Goal: Information Seeking & Learning: Find specific fact

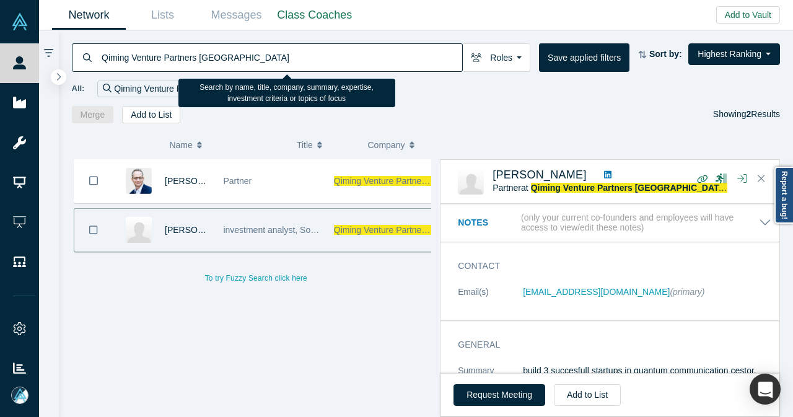
scroll to position [619, 0]
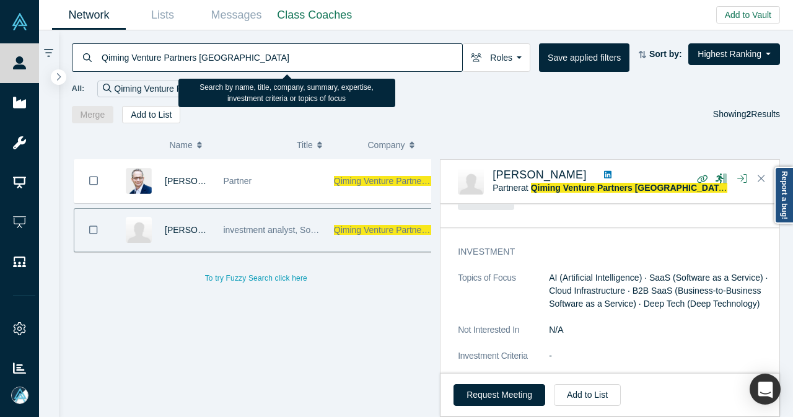
click at [97, 63] on div "Qiming Venture Partners [GEOGRAPHIC_DATA]" at bounding box center [267, 57] width 391 height 28
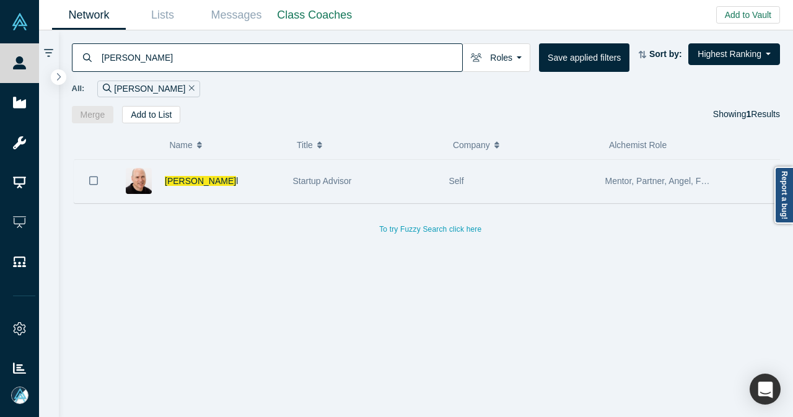
click at [244, 186] on div "[PERSON_NAME] l" at bounding box center [222, 181] width 115 height 43
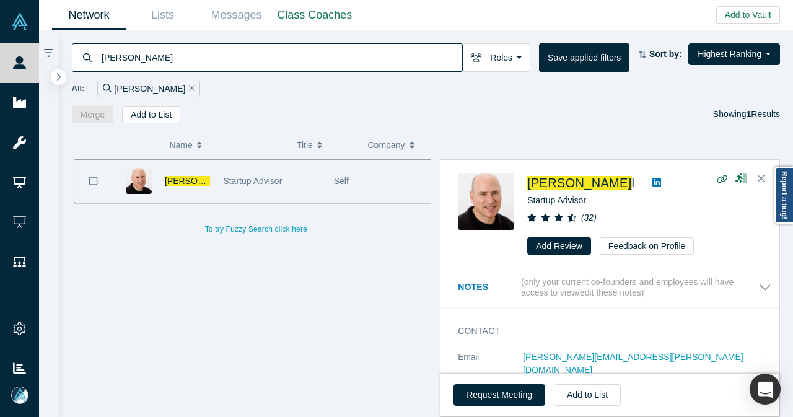
click at [652, 181] on icon at bounding box center [656, 182] width 9 height 10
drag, startPoint x: 136, startPoint y: 66, endPoint x: 72, endPoint y: 68, distance: 64.4
click at [72, 68] on div "[PERSON_NAME]" at bounding box center [267, 57] width 391 height 28
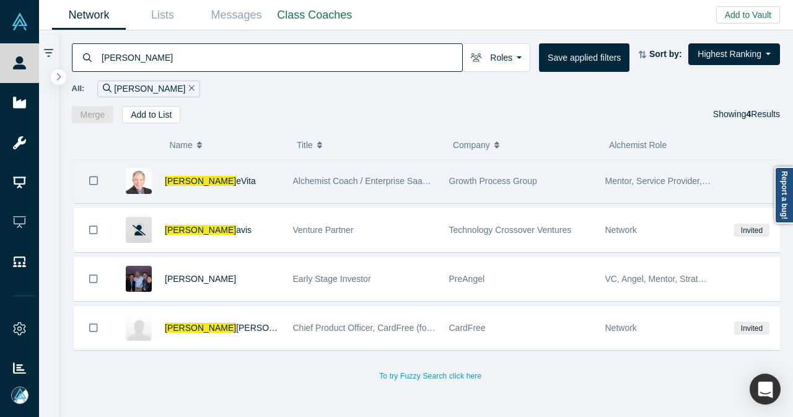
type input "[PERSON_NAME]"
click at [248, 178] on div "[PERSON_NAME] eVita" at bounding box center [222, 181] width 115 height 43
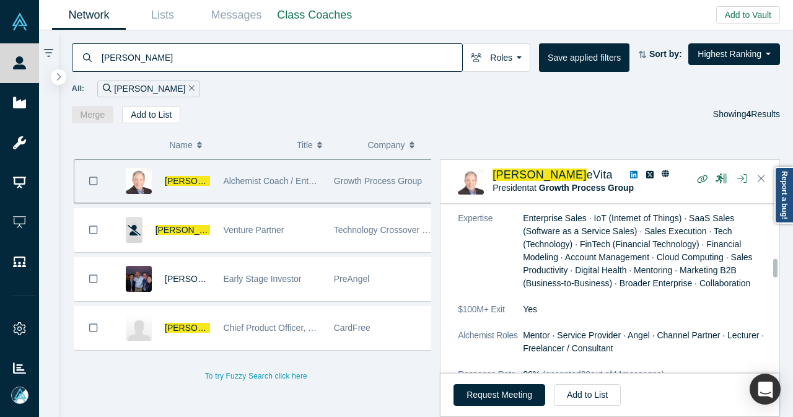
scroll to position [1053, 0]
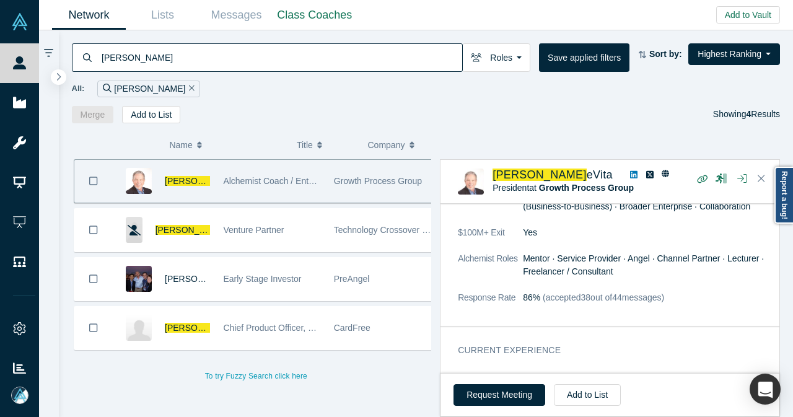
drag, startPoint x: 149, startPoint y: 85, endPoint x: 244, endPoint y: 82, distance: 95.4
click at [189, 85] on icon "Remove Filter" at bounding box center [192, 88] width 6 height 9
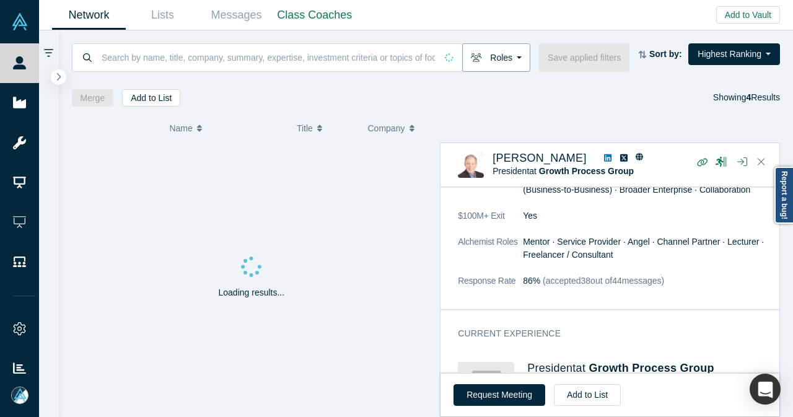
click at [525, 66] on button "Roles" at bounding box center [496, 57] width 68 height 28
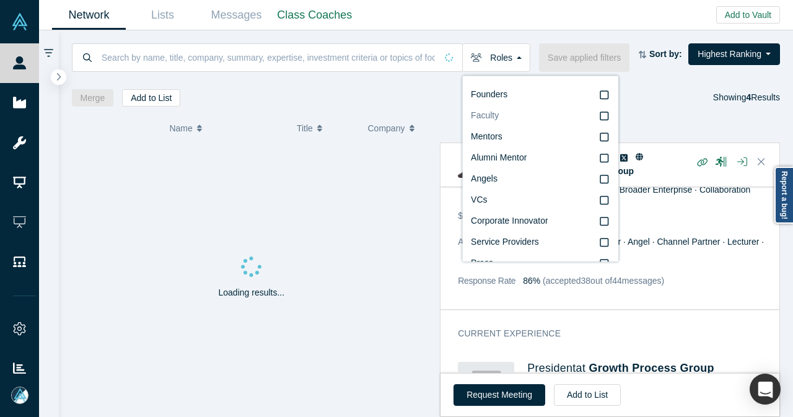
click at [491, 116] on span "Faculty" at bounding box center [485, 115] width 28 height 10
click at [0, 0] on input "Faculty" at bounding box center [0, 0] width 0 height 0
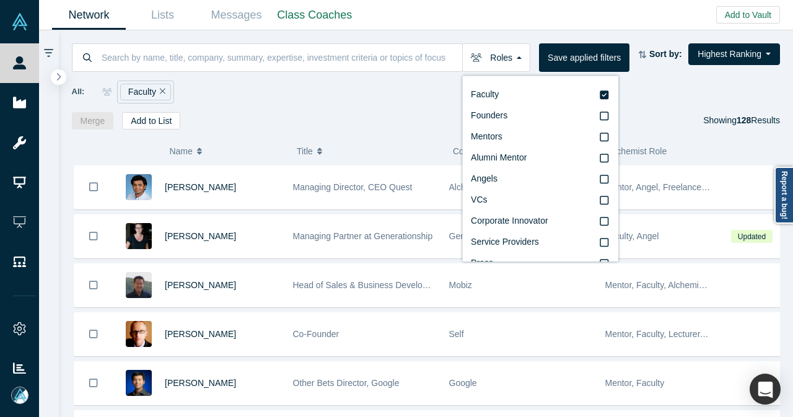
click at [320, 90] on div "All: Faculty" at bounding box center [426, 92] width 709 height 23
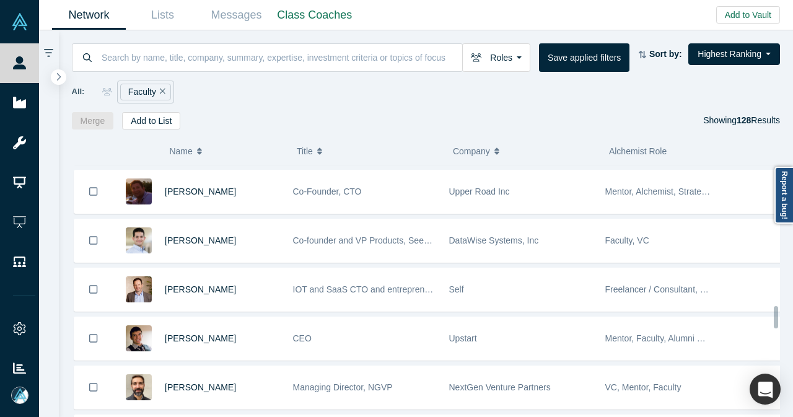
scroll to position [1734, 0]
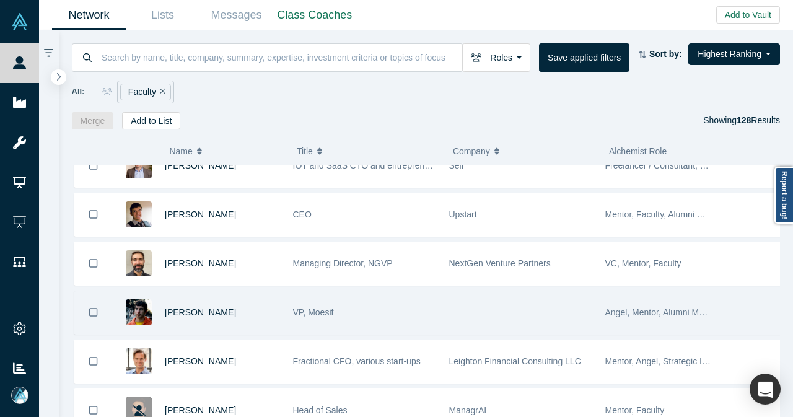
click at [247, 293] on div "[PERSON_NAME]" at bounding box center [222, 312] width 115 height 43
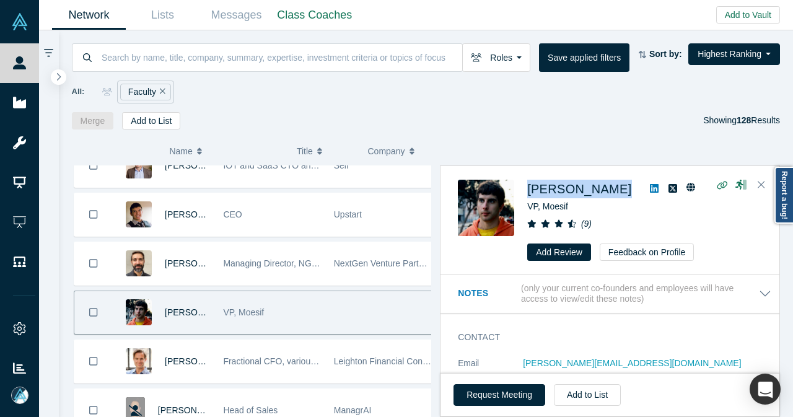
drag, startPoint x: 608, startPoint y: 186, endPoint x: 527, endPoint y: 187, distance: 81.8
click at [527, 187] on div "[PERSON_NAME] VP, [PERSON_NAME] ( 9 ) Add Review Feedback on Profile" at bounding box center [612, 221] width 308 height 82
copy div "[PERSON_NAME]"
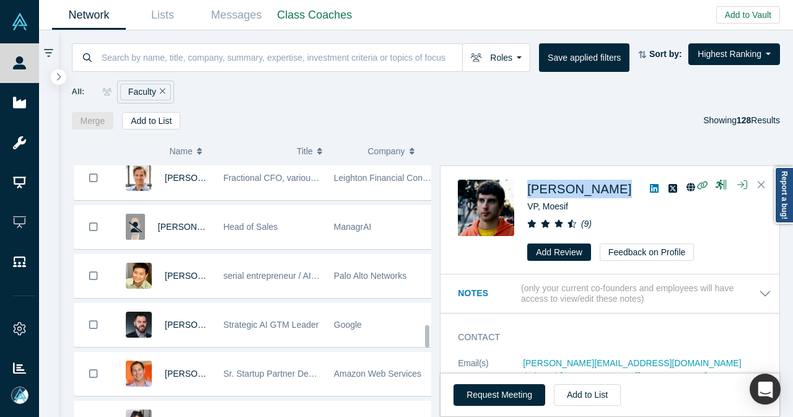
scroll to position [1920, 0]
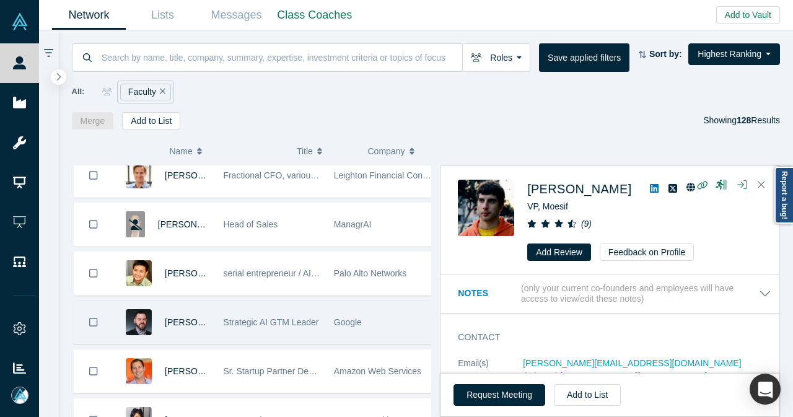
click at [237, 317] on div "Strategic AI GTM Leader" at bounding box center [271, 322] width 97 height 43
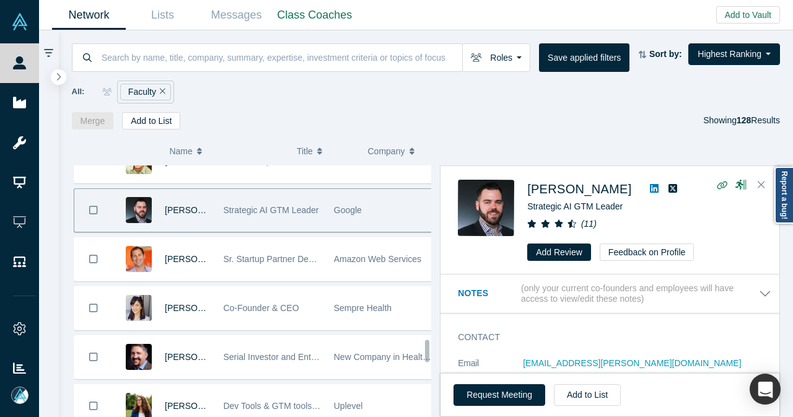
scroll to position [2044, 0]
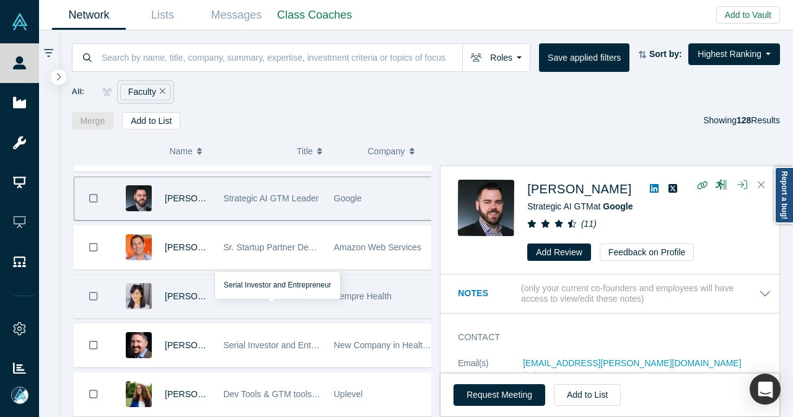
click at [204, 291] on div "[PERSON_NAME]" at bounding box center [187, 296] width 45 height 43
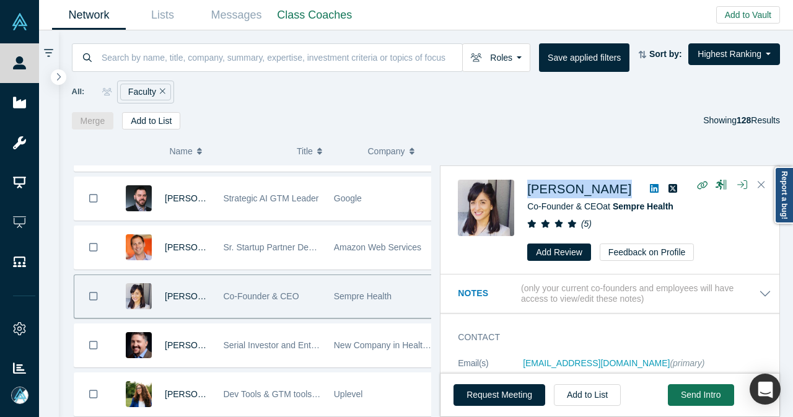
drag, startPoint x: 622, startPoint y: 188, endPoint x: 520, endPoint y: 187, distance: 101.6
click at [520, 187] on div "[PERSON_NAME] Co-Founder & CEO at Sempre Health ( 5 ) Add Review Feedback on Pr…" at bounding box center [612, 221] width 308 height 82
copy div "[PERSON_NAME]"
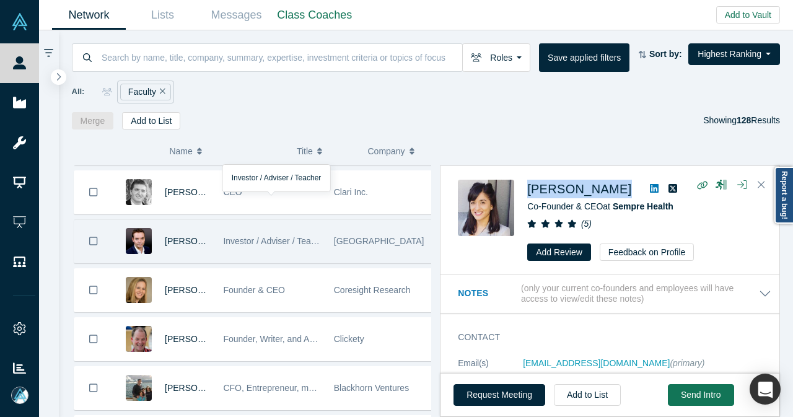
scroll to position [2664, 0]
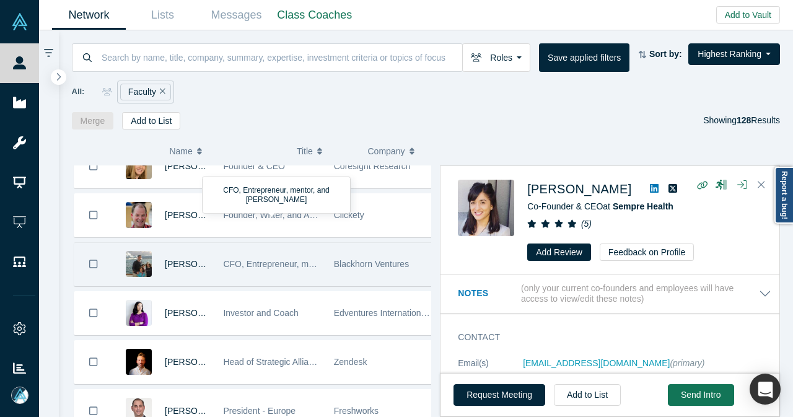
click at [217, 248] on div "CFO, Entrepreneur, mentor, and [PERSON_NAME]" at bounding box center [272, 264] width 110 height 43
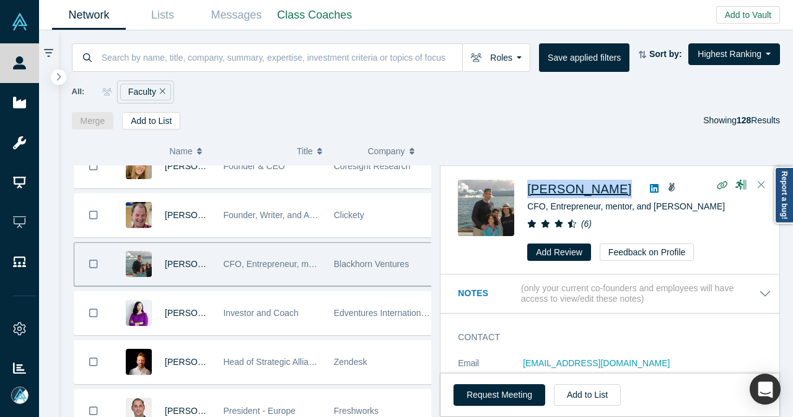
drag, startPoint x: 591, startPoint y: 188, endPoint x: 528, endPoint y: 193, distance: 63.4
click at [528, 193] on div "[PERSON_NAME]" at bounding box center [644, 189] width 235 height 19
copy div "[PERSON_NAME]"
drag, startPoint x: 761, startPoint y: 189, endPoint x: 461, endPoint y: 248, distance: 304.9
click at [761, 189] on icon "Close" at bounding box center [761, 184] width 7 height 11
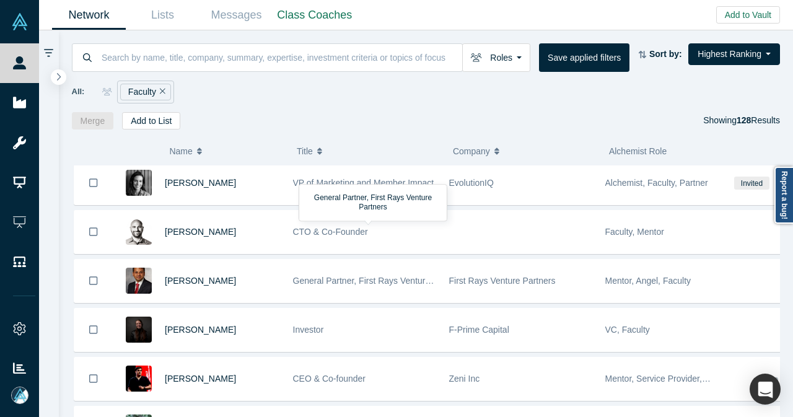
scroll to position [3345, 0]
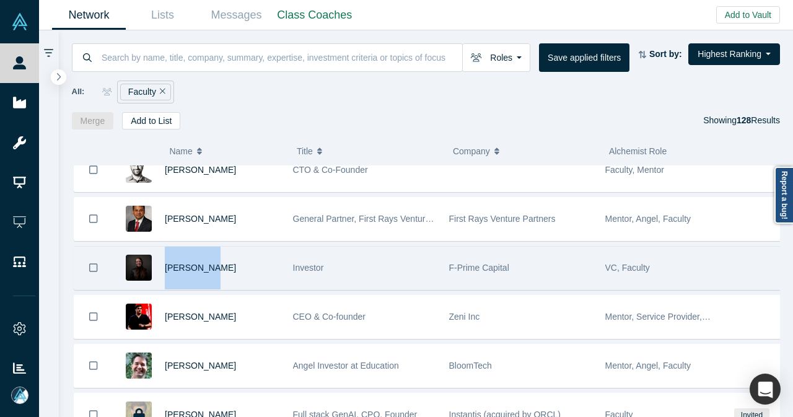
drag, startPoint x: 233, startPoint y: 243, endPoint x: 158, endPoint y: 247, distance: 75.0
click at [158, 247] on div "[PERSON_NAME]" at bounding box center [196, 268] width 167 height 43
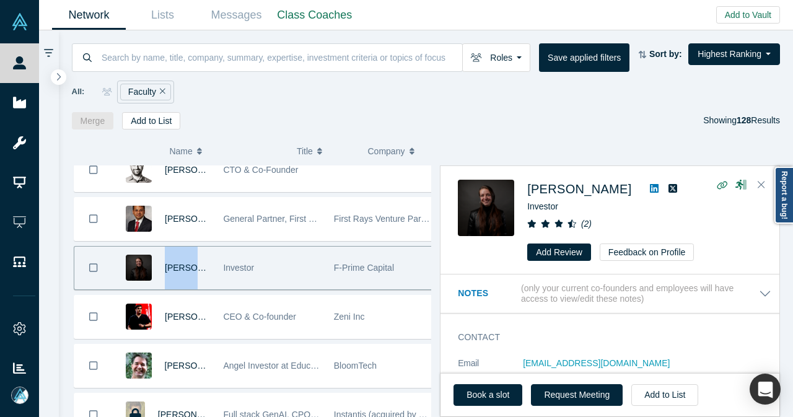
copy span "[PERSON_NAME]"
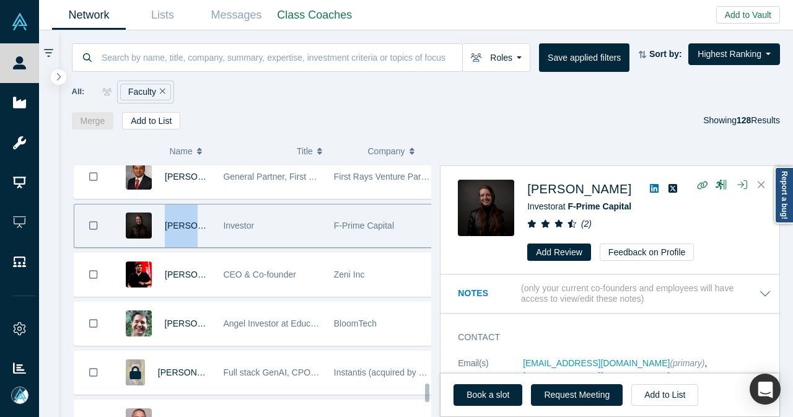
scroll to position [3407, 0]
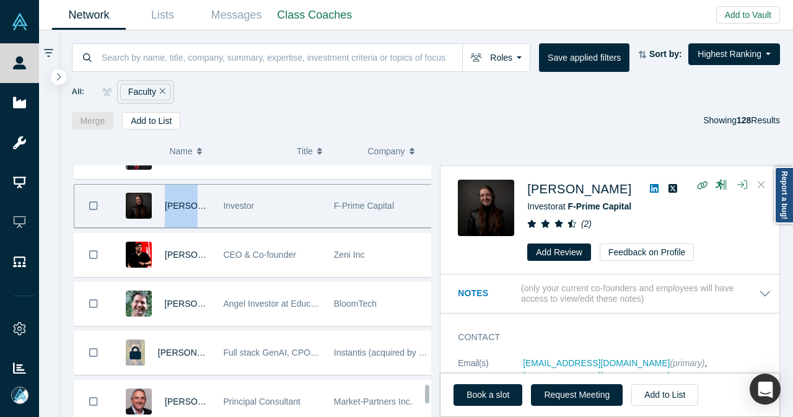
click at [761, 186] on icon "Close" at bounding box center [761, 184] width 7 height 11
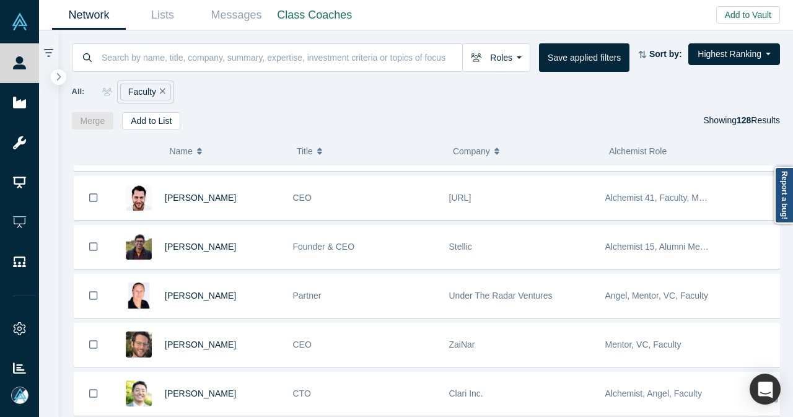
scroll to position [5239, 0]
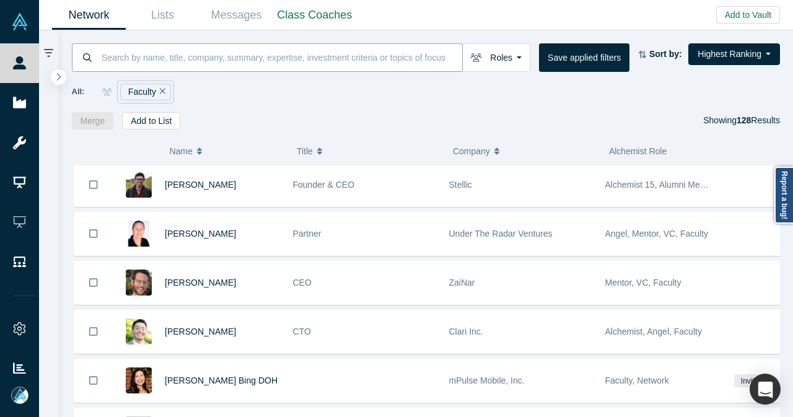
click at [310, 53] on input at bounding box center [281, 57] width 362 height 29
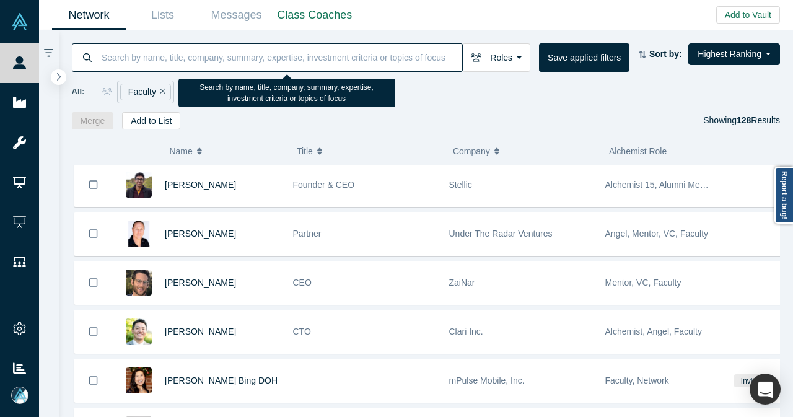
paste input "[PERSON_NAME][EMAIL_ADDRESS][PERSON_NAME][DOMAIN_NAME]"
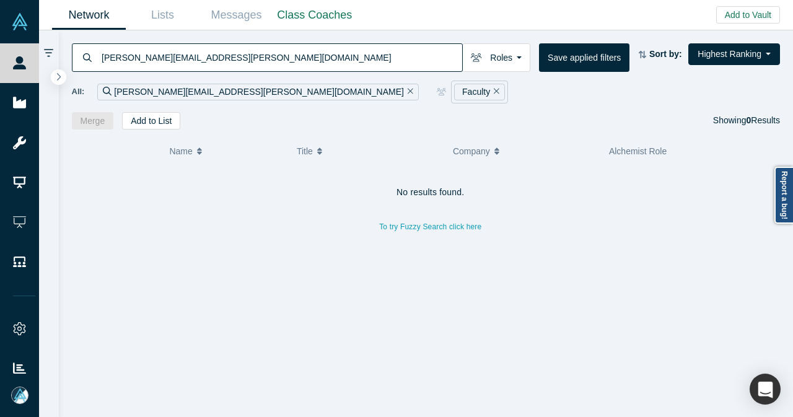
type input "[PERSON_NAME][EMAIL_ADDRESS][PERSON_NAME][DOMAIN_NAME]"
click at [494, 90] on icon "Remove Filter" at bounding box center [497, 91] width 6 height 9
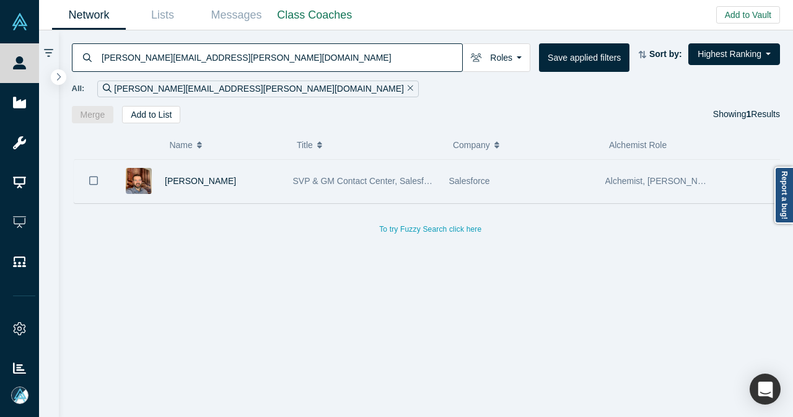
click at [249, 177] on div "[PERSON_NAME]" at bounding box center [222, 181] width 115 height 43
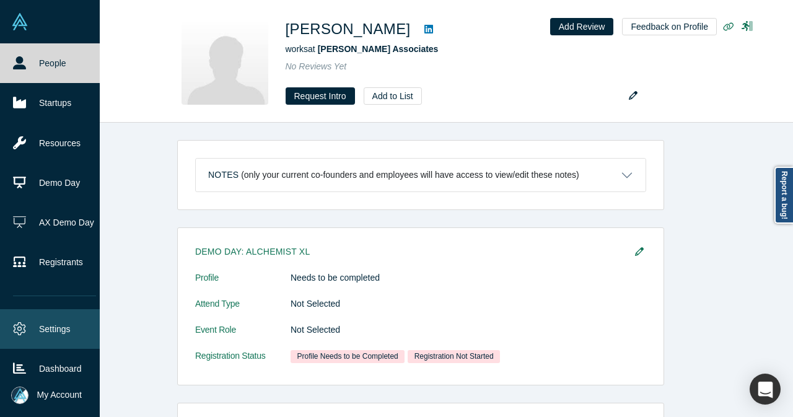
scroll to position [1070, 0]
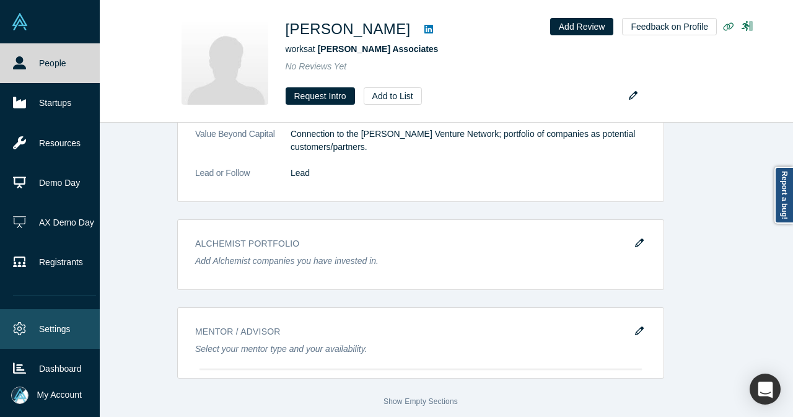
click at [30, 322] on link "Settings" at bounding box center [54, 329] width 109 height 40
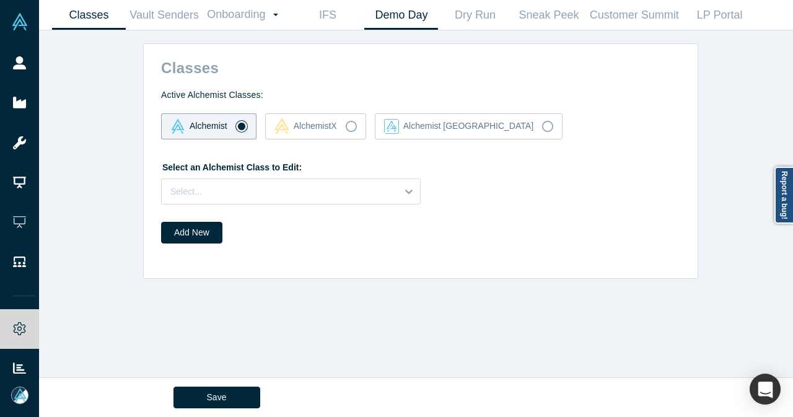
click at [418, 15] on link "Demo Day" at bounding box center [401, 15] width 74 height 29
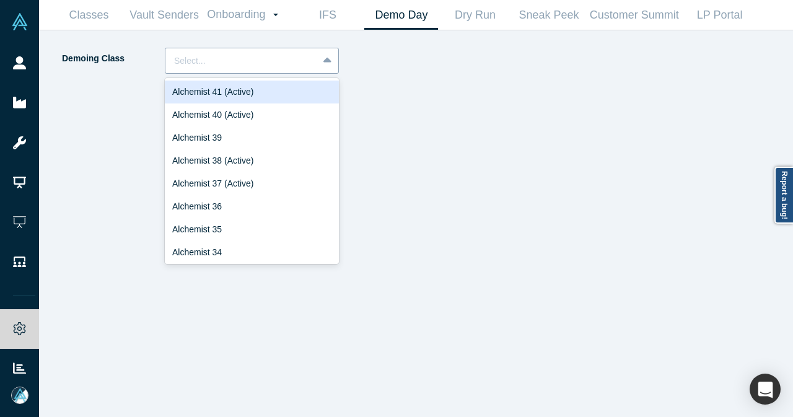
click at [333, 62] on div at bounding box center [328, 61] width 20 height 22
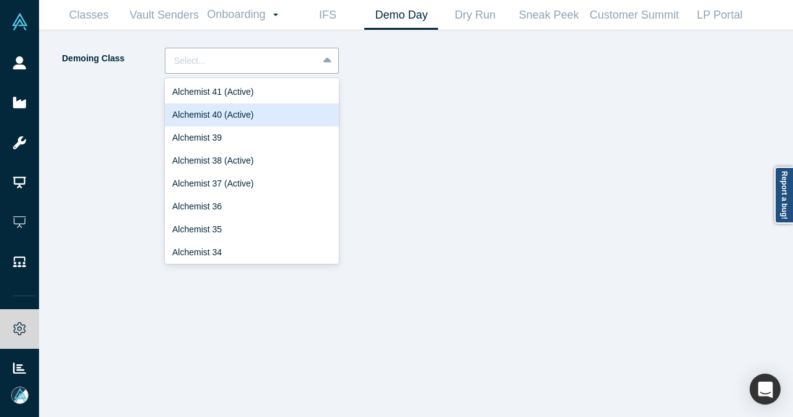
click at [276, 108] on div "Alchemist 40 (Active)" at bounding box center [252, 114] width 174 height 23
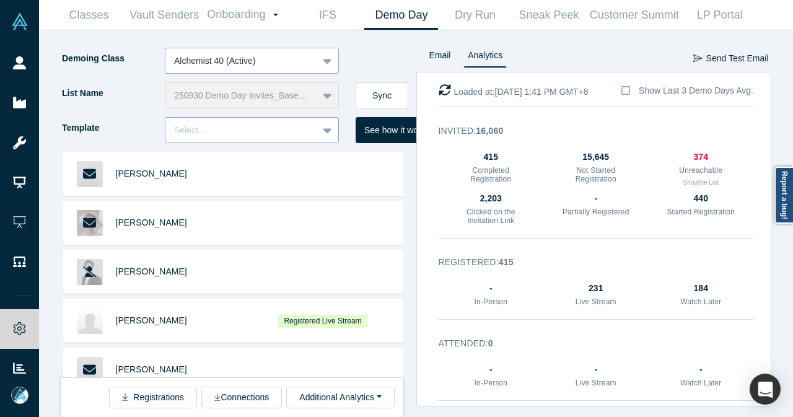
click at [328, 127] on icon at bounding box center [327, 130] width 8 height 12
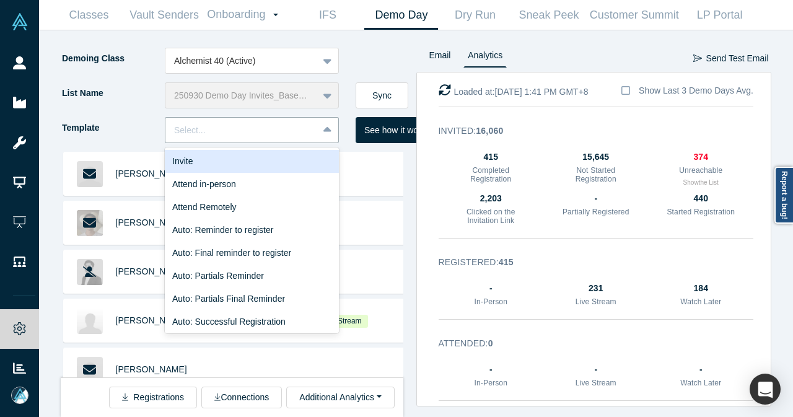
click at [308, 152] on div "Invite" at bounding box center [252, 161] width 174 height 23
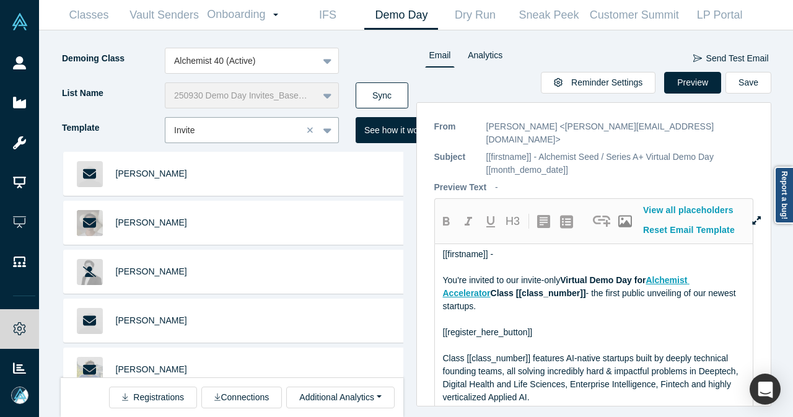
click at [373, 101] on button "Sync" at bounding box center [382, 95] width 53 height 26
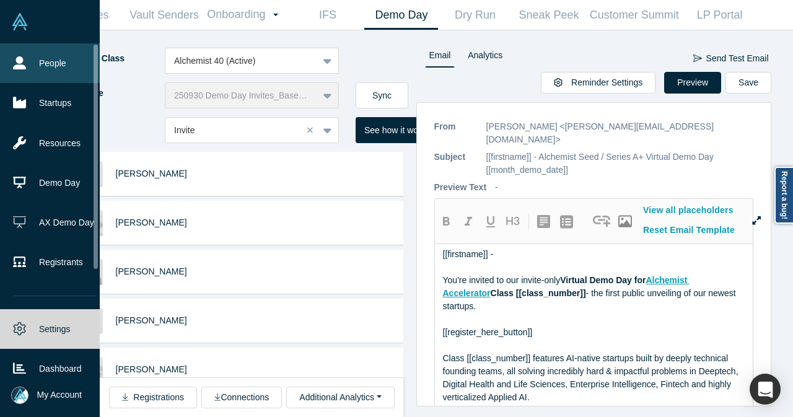
click at [28, 63] on link "People" at bounding box center [54, 63] width 109 height 40
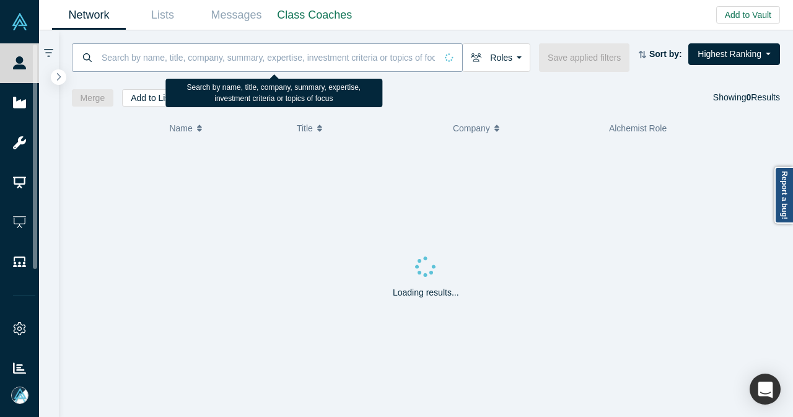
click at [334, 55] on input at bounding box center [268, 57] width 336 height 29
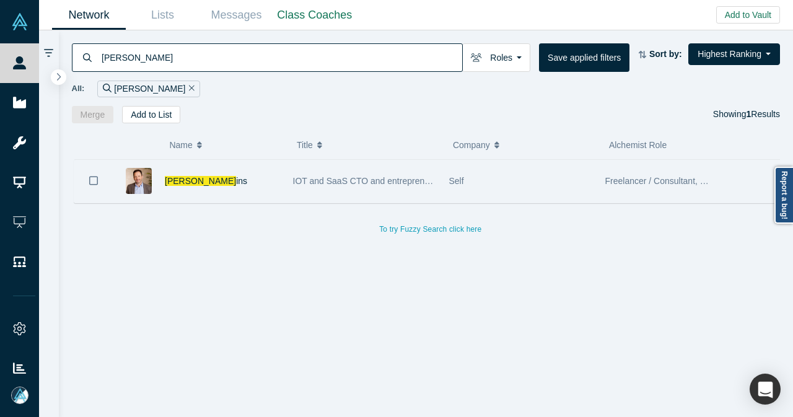
click at [244, 185] on div "Daniel Coll ins" at bounding box center [222, 181] width 115 height 43
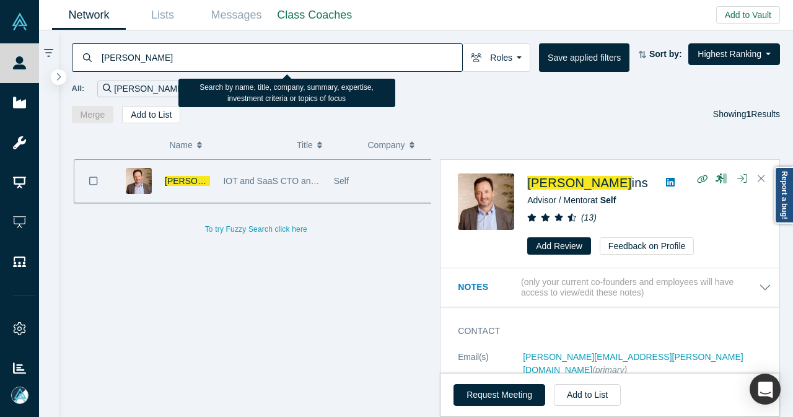
drag, startPoint x: 162, startPoint y: 55, endPoint x: 84, endPoint y: 57, distance: 78.7
click at [84, 57] on div "daniel coll" at bounding box center [267, 57] width 391 height 28
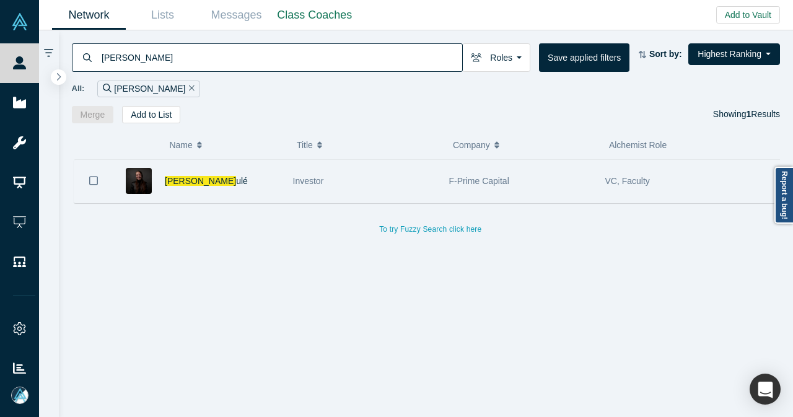
type input "betsy m"
click at [227, 185] on div "Betsy M ulé" at bounding box center [222, 181] width 115 height 43
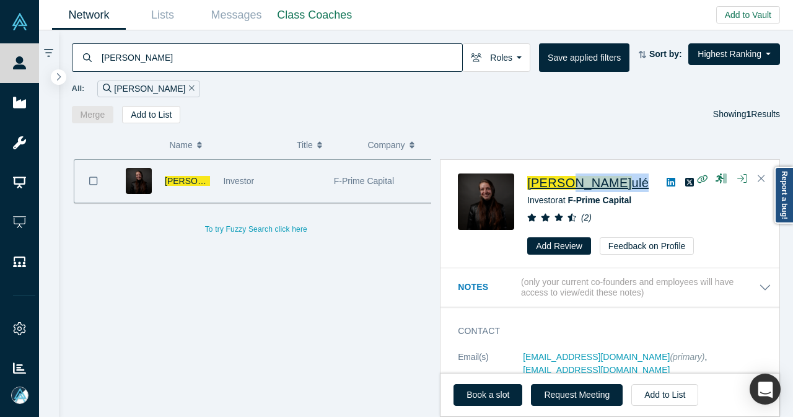
drag, startPoint x: 594, startPoint y: 181, endPoint x: 566, endPoint y: 184, distance: 28.0
click at [566, 184] on div "Betsy M ulé" at bounding box center [644, 182] width 235 height 19
copy div "M ulé"
